Goal: Information Seeking & Learning: Learn about a topic

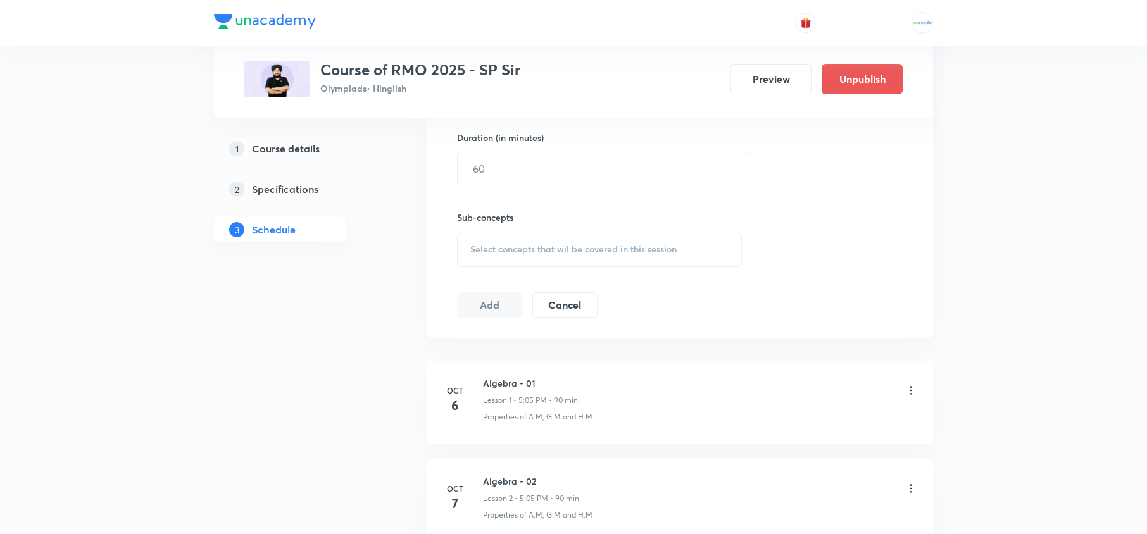
scroll to position [716, 0]
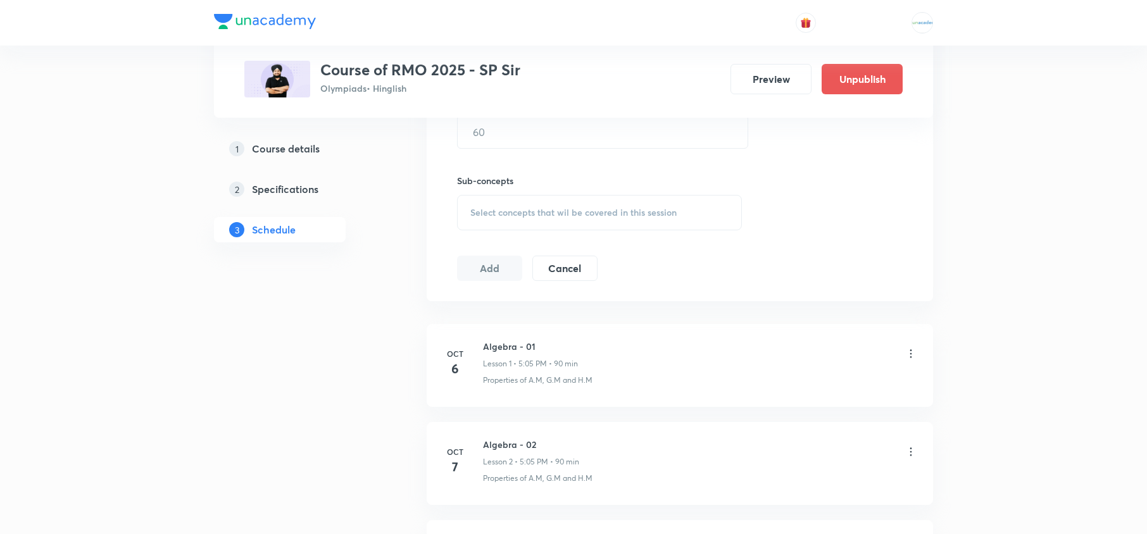
scroll to position [716, 0]
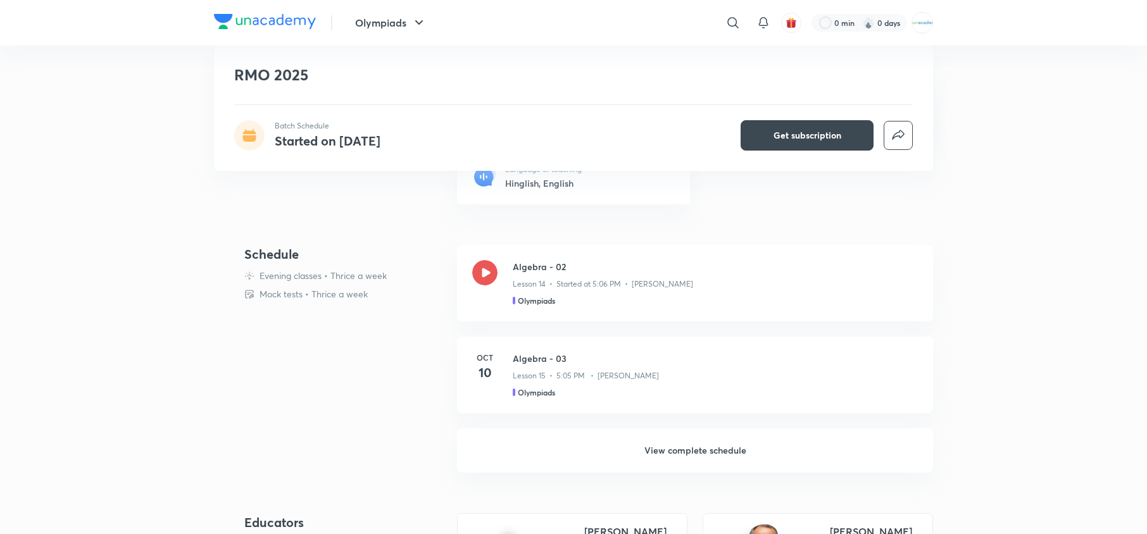
scroll to position [294, 0]
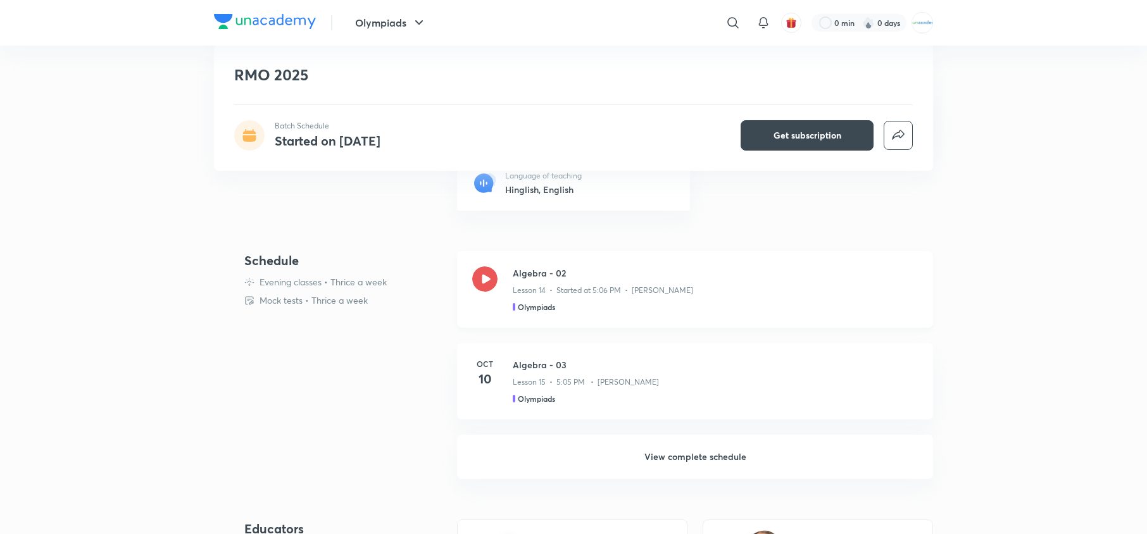
click at [481, 294] on div at bounding box center [484, 289] width 25 height 46
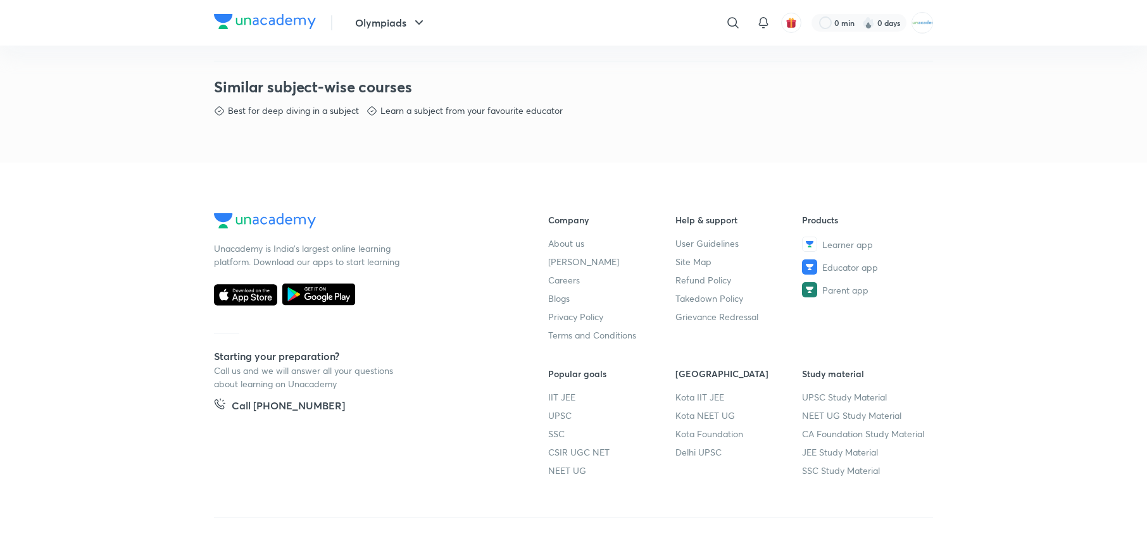
scroll to position [681, 0]
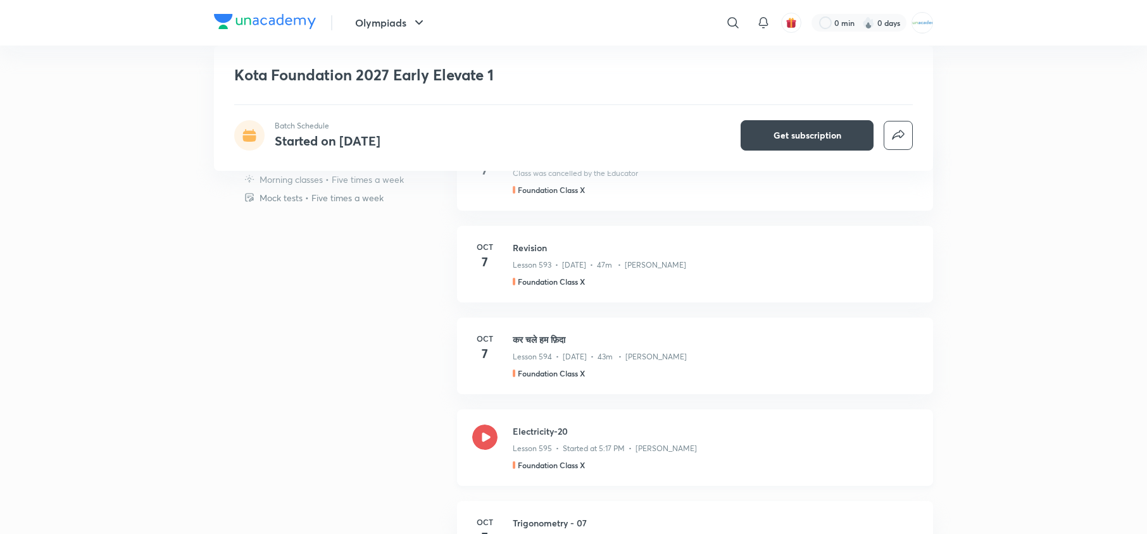
click at [487, 438] on icon at bounding box center [484, 437] width 25 height 25
